Goal: Task Accomplishment & Management: Use online tool/utility

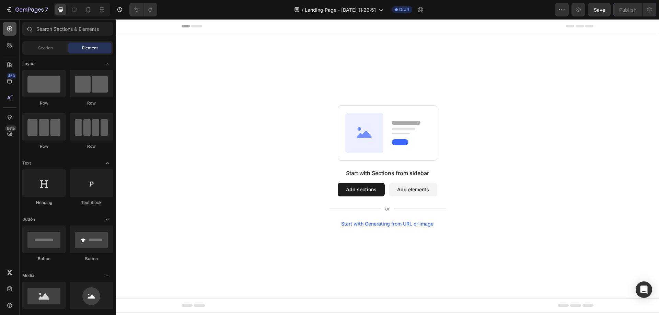
click at [11, 28] on icon at bounding box center [9, 28] width 7 height 7
click at [53, 90] on div at bounding box center [43, 83] width 43 height 27
click at [52, 85] on div at bounding box center [43, 83] width 43 height 27
click at [47, 51] on span "Section" at bounding box center [45, 48] width 15 height 6
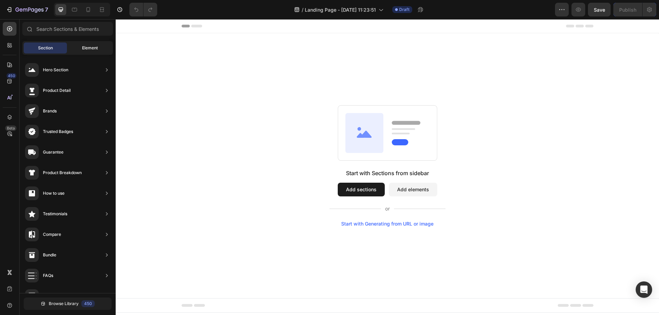
click at [75, 46] on div "Element" at bounding box center [89, 48] width 43 height 11
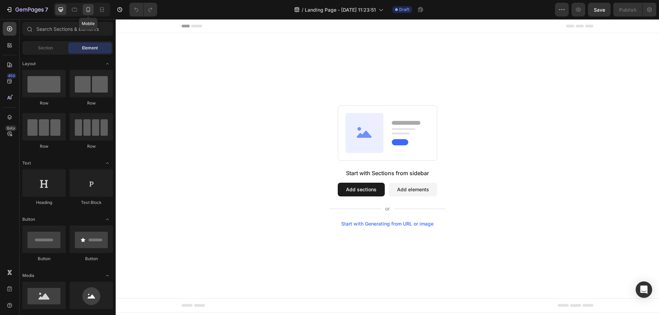
click at [87, 6] on icon at bounding box center [88, 9] width 7 height 7
click at [371, 193] on button "Add sections" at bounding box center [360, 190] width 47 height 14
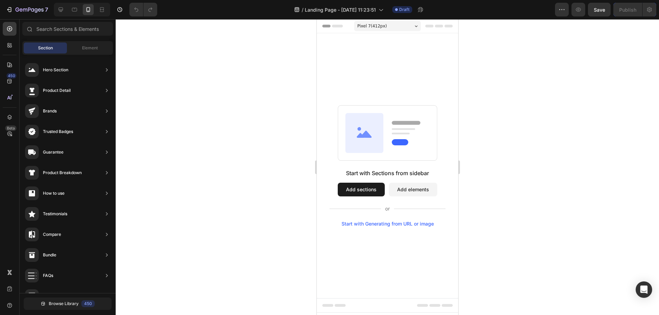
click at [418, 193] on button "Add elements" at bounding box center [412, 190] width 48 height 14
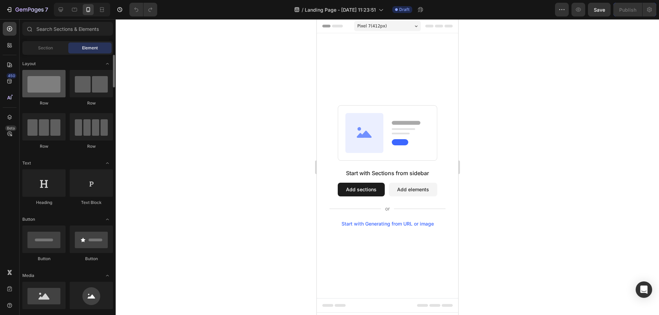
click at [60, 86] on div at bounding box center [43, 83] width 43 height 27
click at [392, 224] on div "Start with Generating from URL or image" at bounding box center [387, 223] width 92 height 5
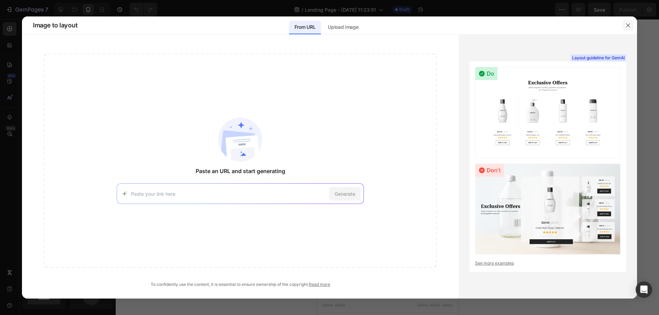
click at [629, 24] on icon "button" at bounding box center [627, 25] width 5 height 5
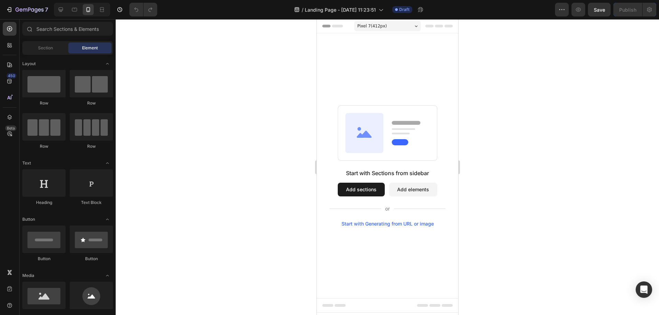
drag, startPoint x: 322, startPoint y: 39, endPoint x: 382, endPoint y: 61, distance: 63.3
click at [382, 61] on div "Start with Sections from sidebar Add sections Add elements Start with Generatin…" at bounding box center [386, 165] width 141 height 265
click at [39, 78] on div at bounding box center [43, 83] width 43 height 27
drag, startPoint x: 318, startPoint y: 36, endPoint x: 403, endPoint y: 50, distance: 86.3
click at [403, 50] on div "Start with Sections from sidebar Add sections Add elements Start with Generatin…" at bounding box center [386, 165] width 141 height 265
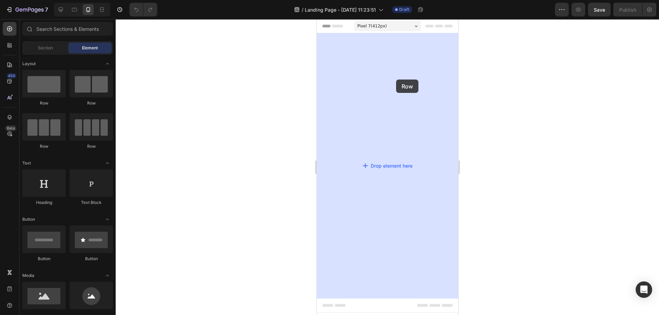
drag, startPoint x: 368, startPoint y: 104, endPoint x: 396, endPoint y: 56, distance: 55.5
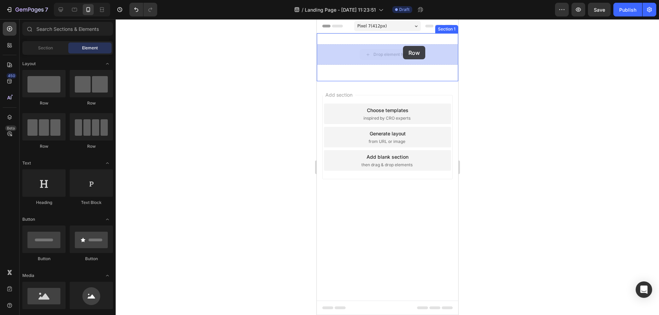
drag, startPoint x: 403, startPoint y: 58, endPoint x: 402, endPoint y: 46, distance: 11.7
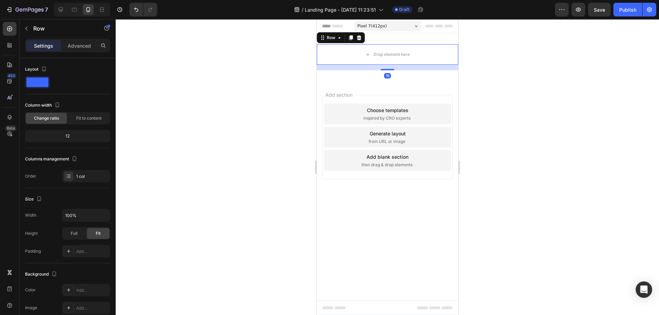
click at [492, 108] on div at bounding box center [387, 167] width 543 height 296
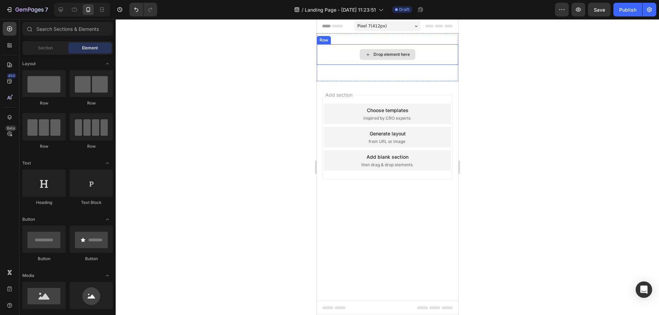
click at [389, 57] on div "Drop element here" at bounding box center [387, 54] width 56 height 11
click at [488, 114] on div at bounding box center [387, 167] width 543 height 296
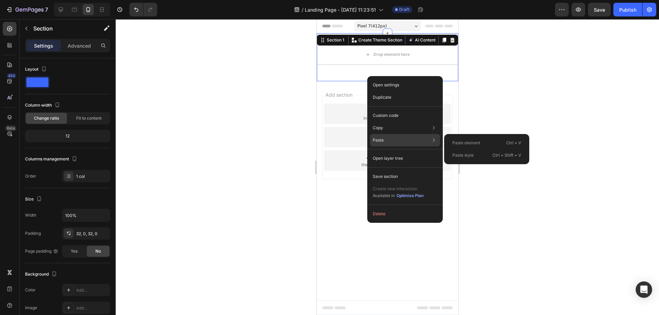
click at [470, 141] on p "Paste element" at bounding box center [466, 143] width 28 height 6
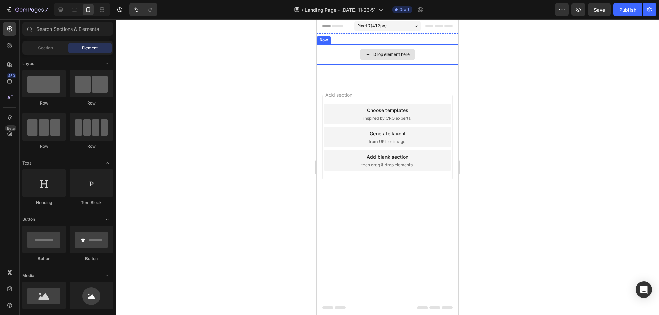
click at [399, 52] on div "Drop element here" at bounding box center [391, 54] width 36 height 5
click at [363, 54] on div "Drop element here" at bounding box center [387, 54] width 56 height 11
click at [372, 54] on div "Drop element here" at bounding box center [387, 54] width 56 height 11
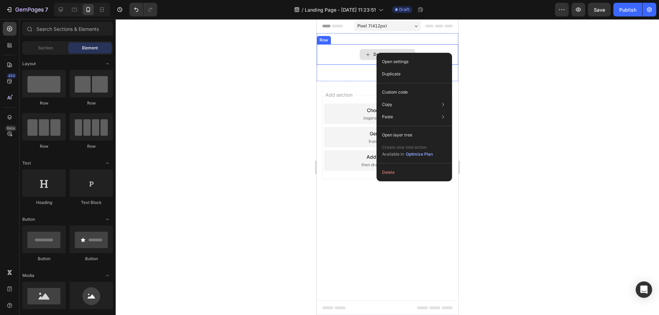
click at [372, 52] on div "Drop element here" at bounding box center [387, 54] width 56 height 11
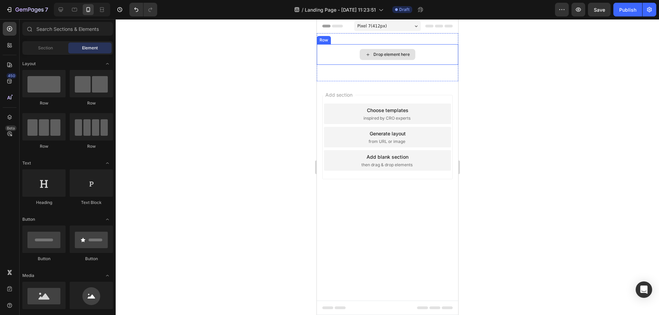
click at [372, 52] on div "Drop element here" at bounding box center [387, 54] width 56 height 11
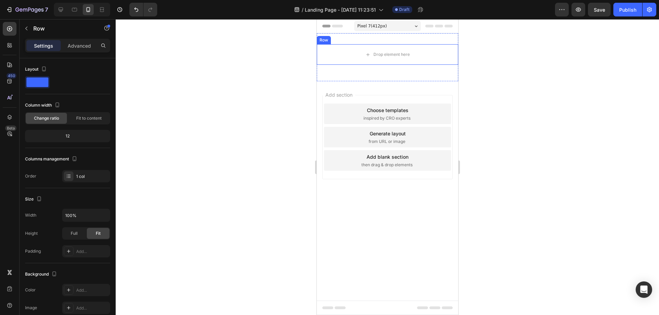
click at [322, 42] on div "Row" at bounding box center [323, 40] width 11 height 6
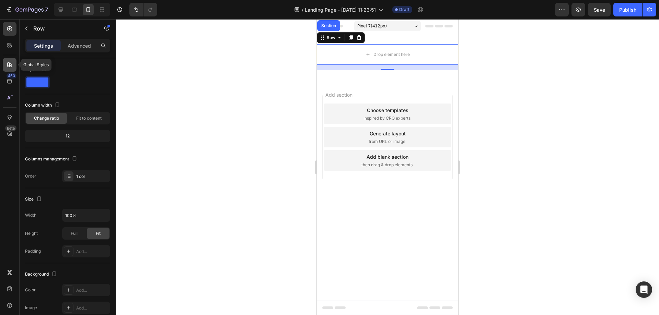
click at [9, 66] on icon at bounding box center [8, 66] width 1 height 1
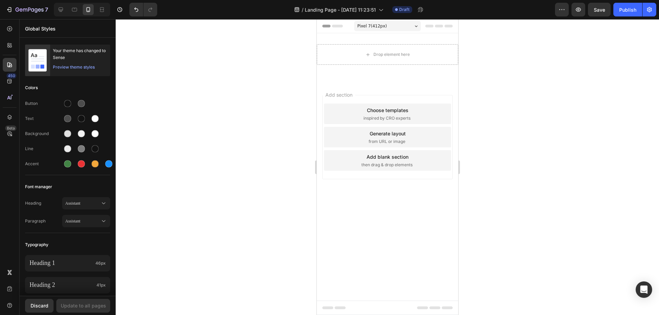
click at [8, 55] on div "450 Beta" at bounding box center [10, 144] width 14 height 244
click at [8, 49] on div at bounding box center [10, 45] width 14 height 14
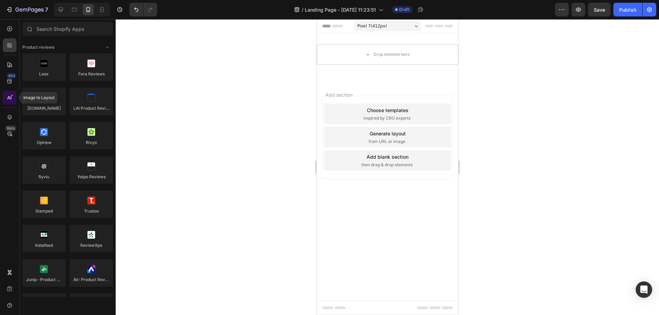
click at [9, 102] on div at bounding box center [10, 98] width 14 height 14
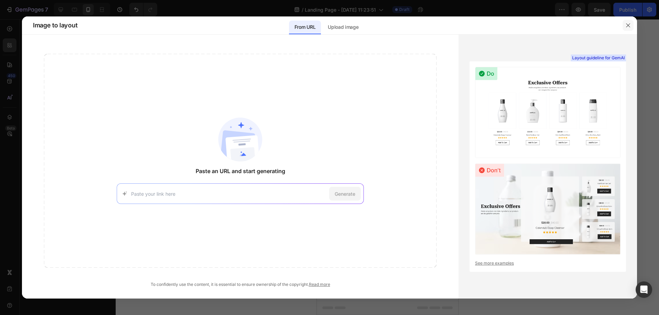
click at [631, 23] on button "button" at bounding box center [627, 25] width 11 height 11
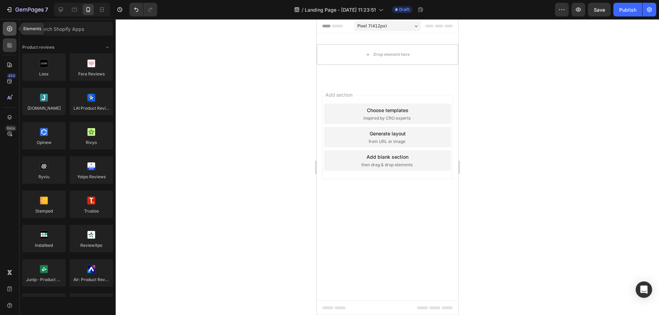
click at [10, 32] on icon at bounding box center [9, 28] width 7 height 7
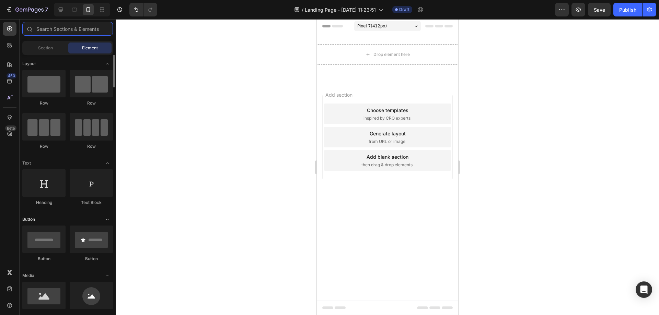
scroll to position [172, 0]
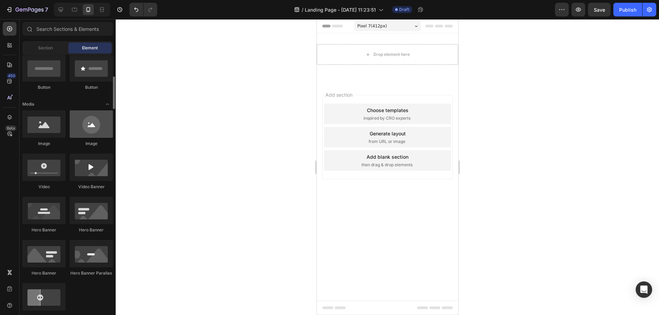
click at [86, 131] on div at bounding box center [91, 123] width 43 height 27
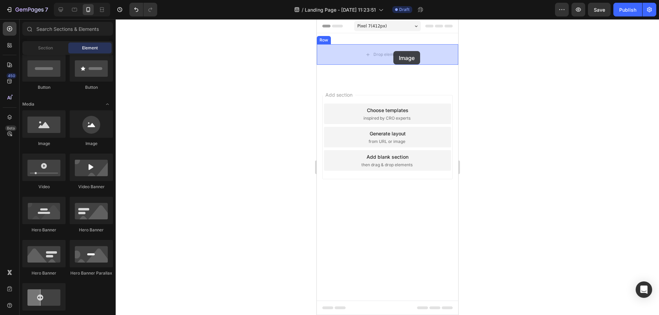
drag, startPoint x: 414, startPoint y: 155, endPoint x: 393, endPoint y: 51, distance: 106.1
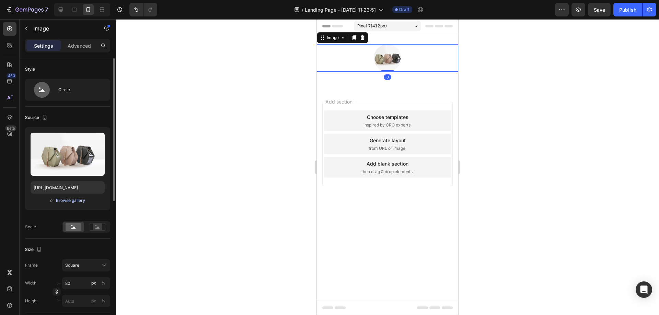
click at [65, 199] on div "Browse gallery" at bounding box center [70, 201] width 29 height 6
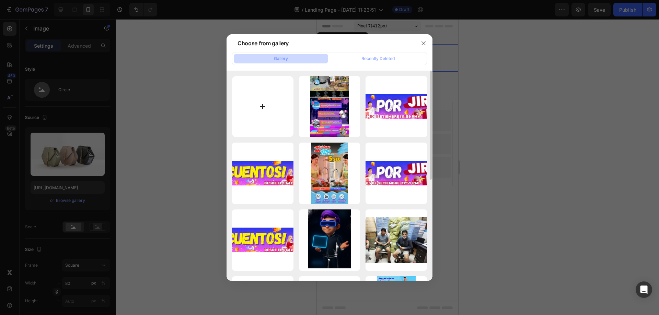
click at [276, 104] on input "file" at bounding box center [262, 106] width 61 height 61
type input "C:\fakepath\watch onn.png"
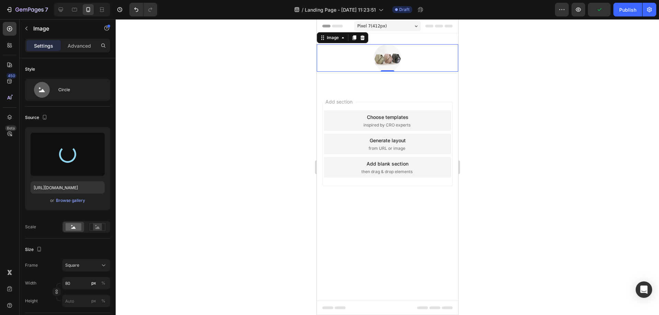
type input "[URL][DOMAIN_NAME]"
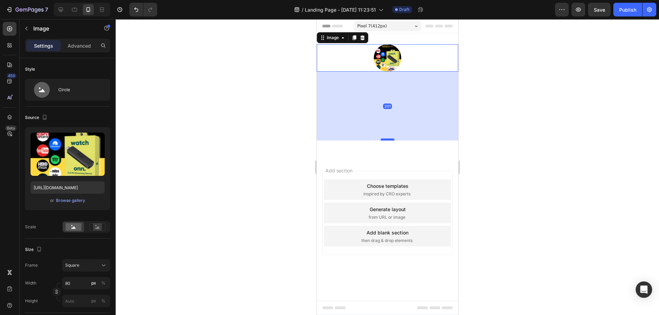
drag, startPoint x: 387, startPoint y: 70, endPoint x: 382, endPoint y: 144, distance: 74.3
click at [382, 141] on div at bounding box center [387, 140] width 14 height 2
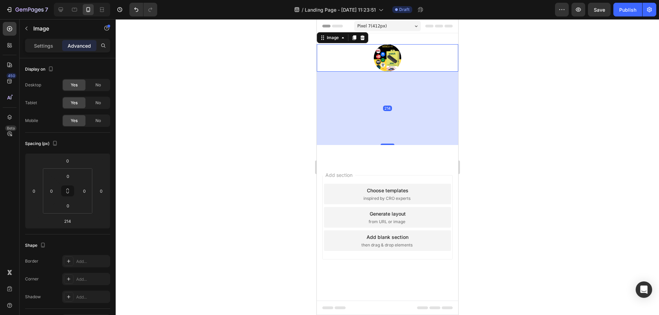
drag, startPoint x: 512, startPoint y: 101, endPoint x: 137, endPoint y: 64, distance: 376.9
click at [512, 101] on div at bounding box center [387, 167] width 543 height 296
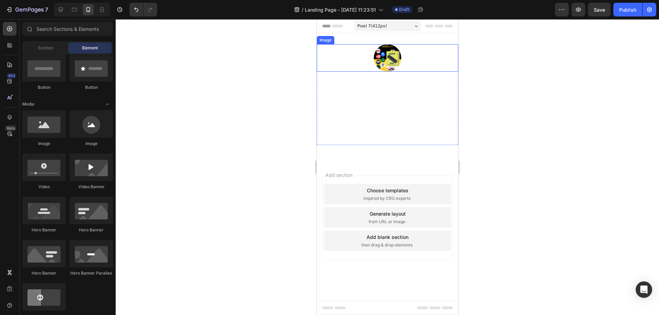
click at [382, 66] on img at bounding box center [386, 57] width 27 height 27
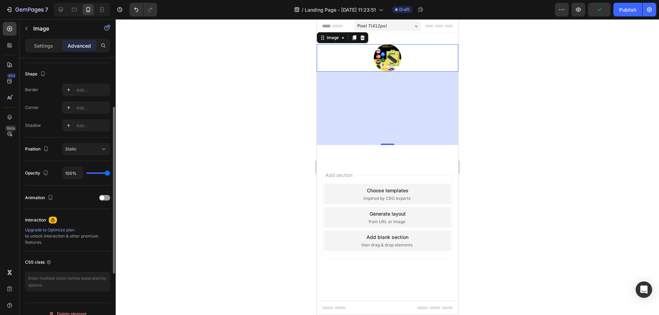
scroll to position [0, 0]
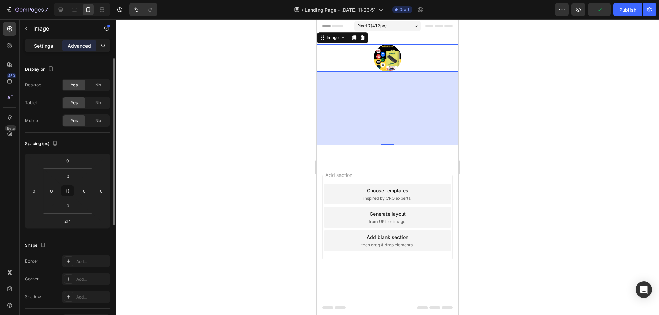
click at [45, 44] on p "Settings" at bounding box center [43, 45] width 19 height 7
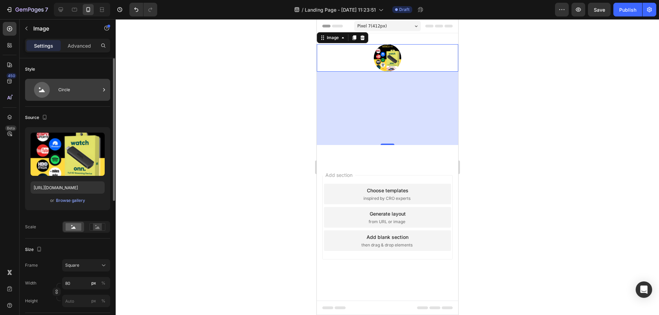
click at [49, 91] on icon at bounding box center [42, 90] width 16 height 16
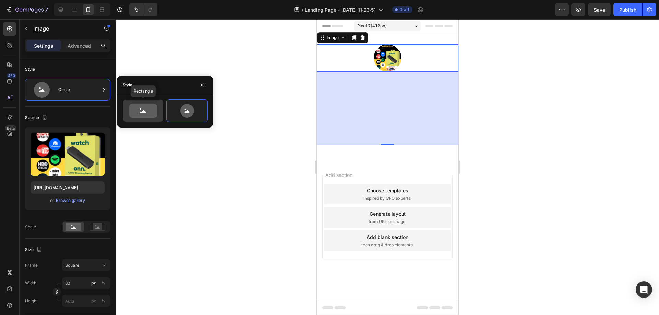
click at [150, 112] on icon at bounding box center [142, 111] width 27 height 14
type input "100"
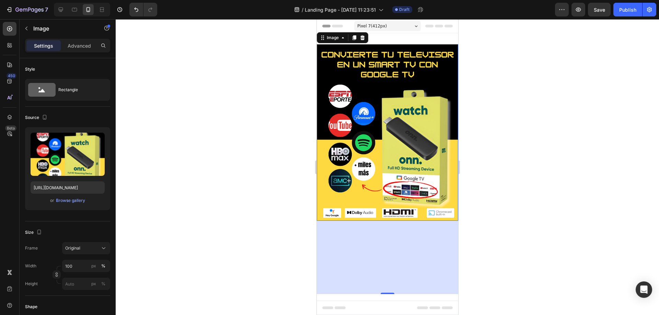
click at [521, 105] on div at bounding box center [387, 167] width 543 height 296
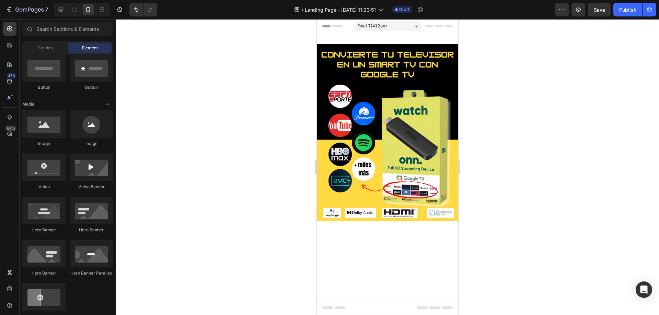
click at [521, 105] on div at bounding box center [387, 167] width 543 height 296
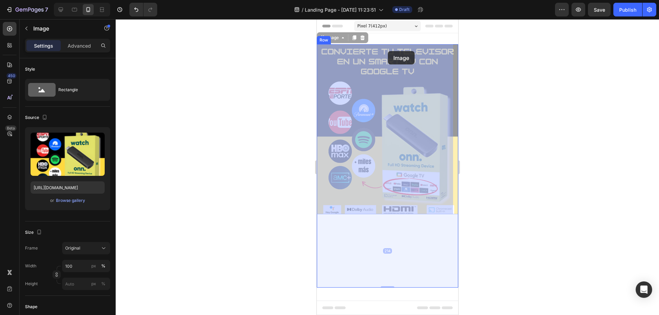
drag, startPoint x: 388, startPoint y: 63, endPoint x: 387, endPoint y: 50, distance: 12.7
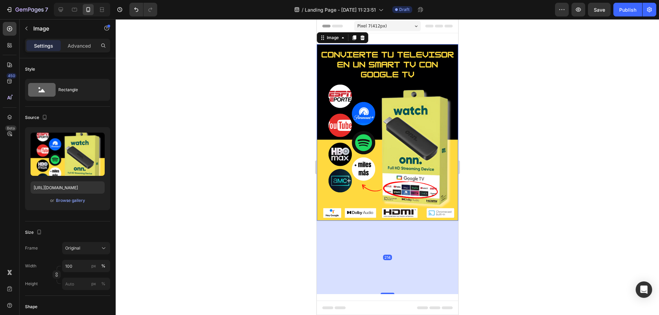
click at [511, 72] on div at bounding box center [387, 167] width 543 height 296
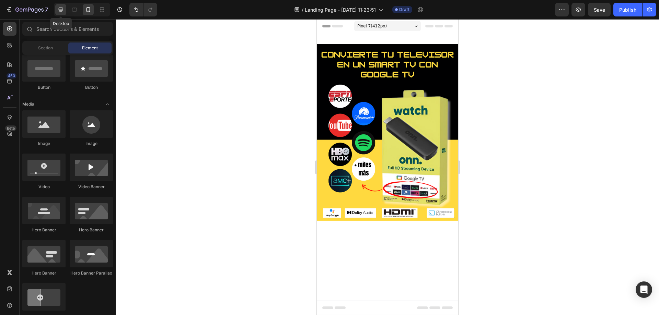
click at [63, 10] on icon at bounding box center [60, 9] width 7 height 7
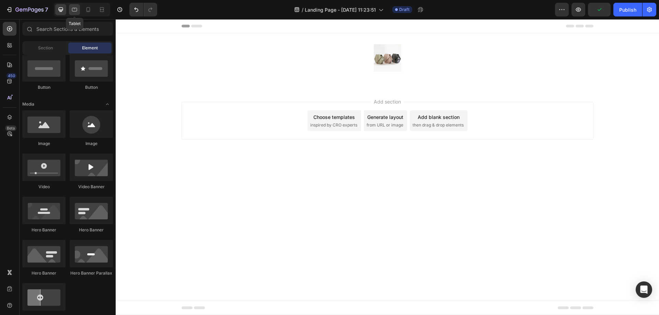
click at [72, 9] on icon at bounding box center [74, 9] width 7 height 7
click at [92, 11] on div at bounding box center [88, 9] width 11 height 11
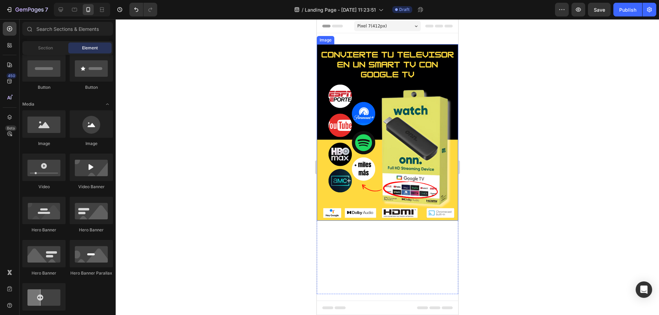
click at [376, 150] on img at bounding box center [386, 132] width 141 height 177
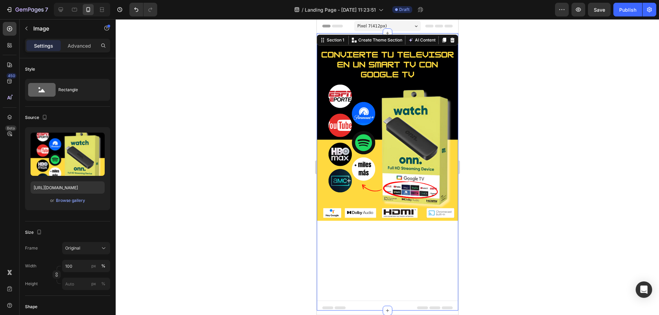
click at [403, 41] on div "Image Row Section 1 You can create reusable sections Create Theme Section AI Co…" at bounding box center [386, 172] width 141 height 278
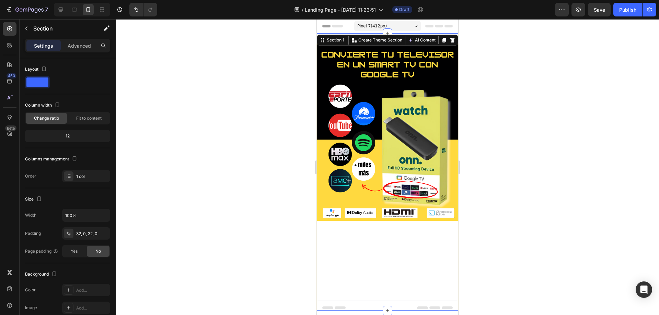
click at [530, 67] on div at bounding box center [387, 167] width 543 height 296
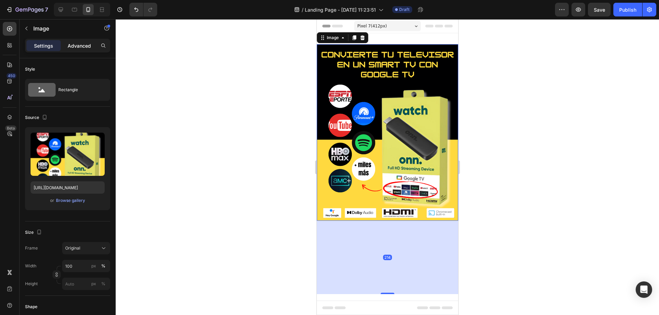
click at [85, 45] on p "Advanced" at bounding box center [79, 45] width 23 height 7
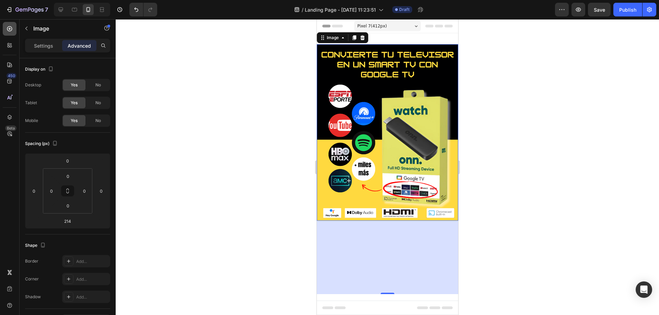
click at [5, 25] on div at bounding box center [10, 29] width 14 height 14
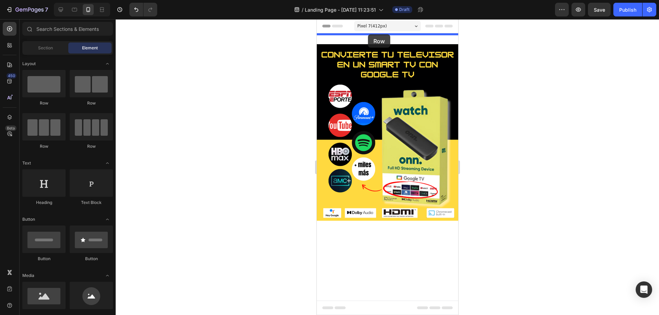
drag, startPoint x: 357, startPoint y: 113, endPoint x: 367, endPoint y: 34, distance: 79.6
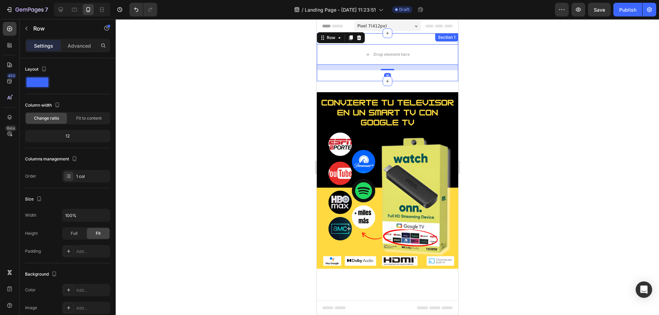
click at [505, 70] on div at bounding box center [387, 167] width 543 height 296
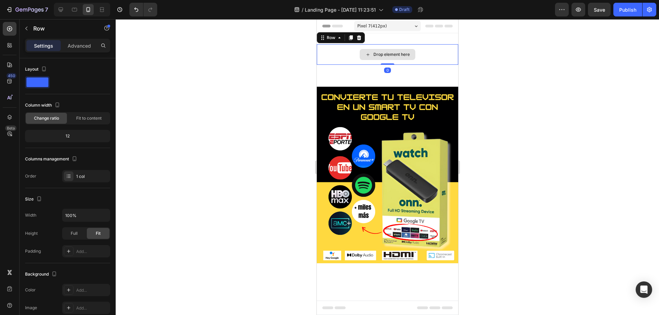
drag, startPoint x: 385, startPoint y: 70, endPoint x: 390, endPoint y: 53, distance: 17.6
click at [384, 53] on div "Drop element here Row 0" at bounding box center [386, 54] width 141 height 21
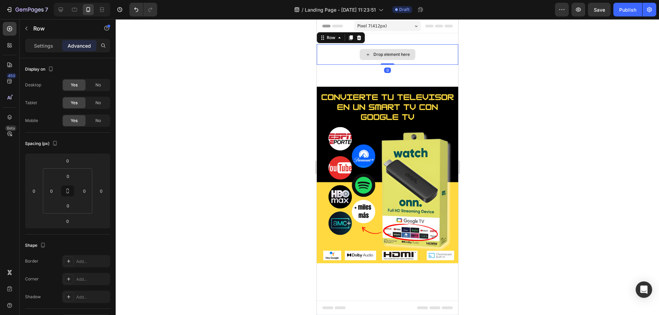
click at [520, 62] on div at bounding box center [387, 167] width 543 height 296
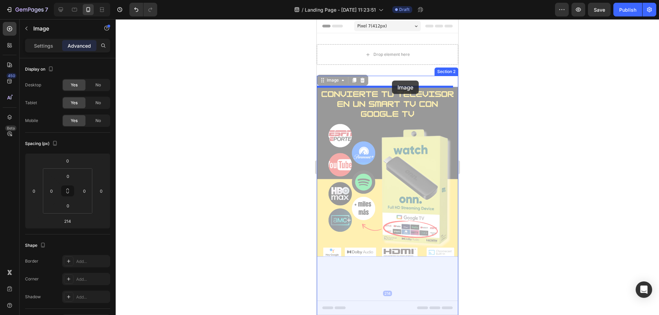
drag, startPoint x: 393, startPoint y: 100, endPoint x: 391, endPoint y: 79, distance: 21.0
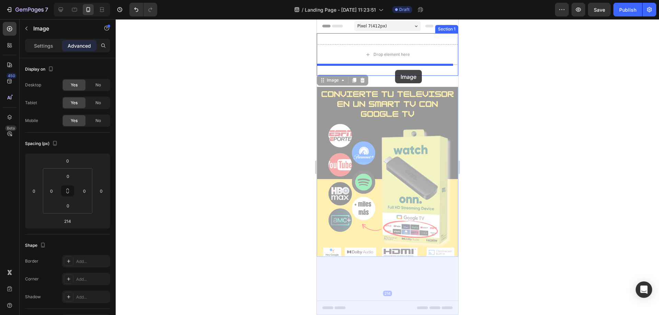
drag, startPoint x: 397, startPoint y: 94, endPoint x: 395, endPoint y: 70, distance: 24.5
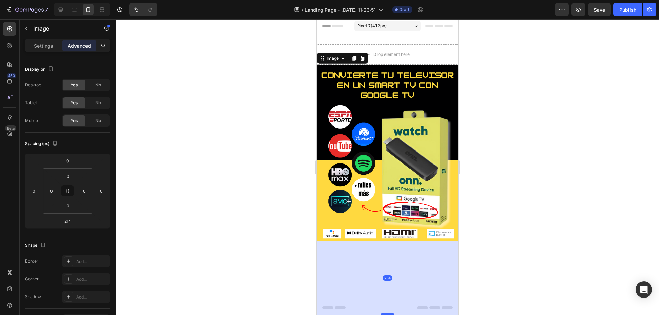
click at [549, 92] on div at bounding box center [387, 167] width 543 height 296
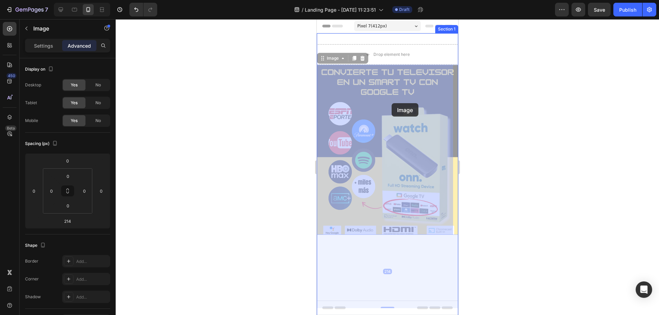
drag, startPoint x: 394, startPoint y: 87, endPoint x: 391, endPoint y: 103, distance: 16.0
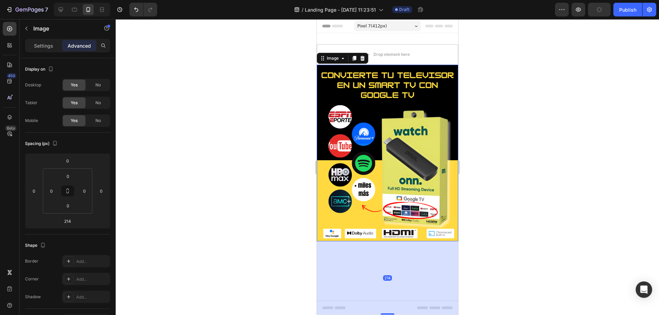
click at [526, 71] on div at bounding box center [387, 167] width 543 height 296
